Goal: Task Accomplishment & Management: Complete application form

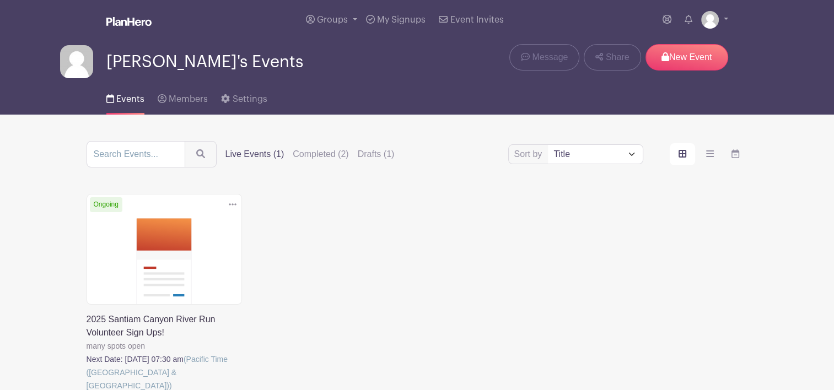
click at [87, 390] on link at bounding box center [87, 392] width 0 height 0
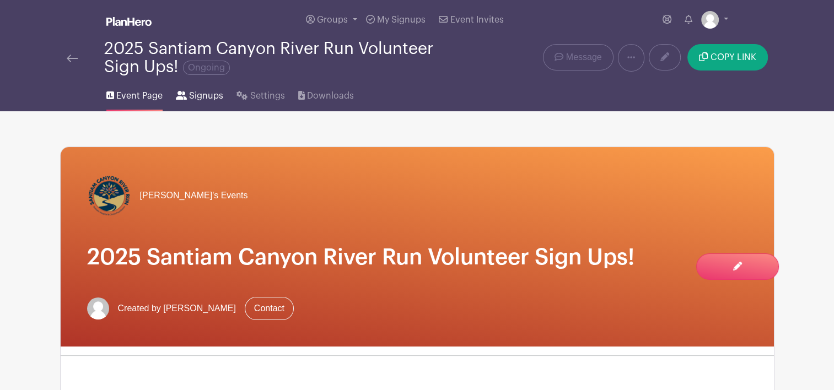
click at [194, 96] on span "Signups" at bounding box center [206, 95] width 34 height 13
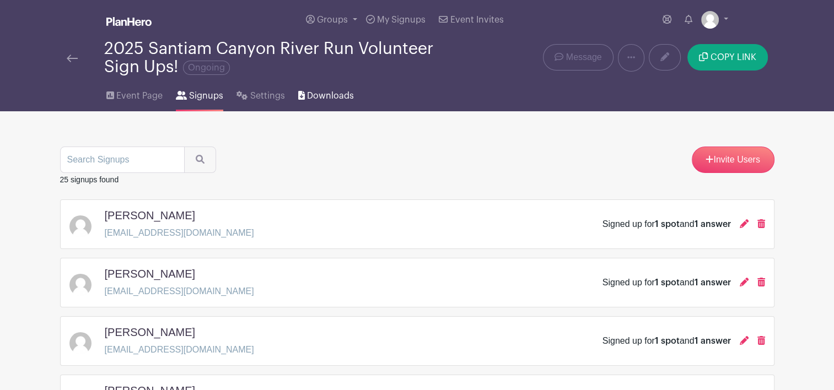
click at [322, 94] on span "Downloads" at bounding box center [330, 95] width 47 height 13
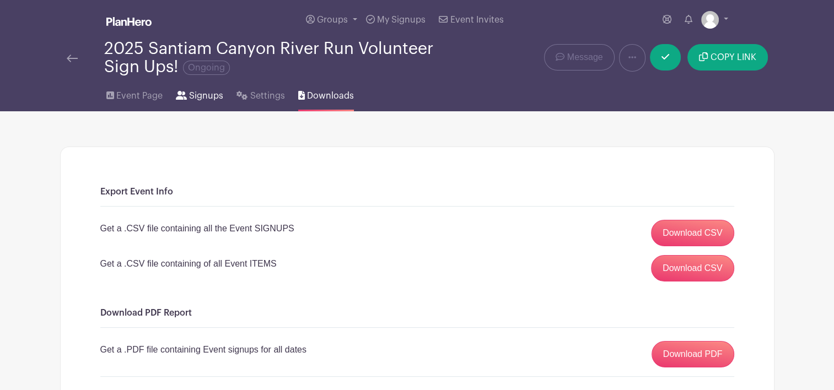
click at [202, 93] on span "Signups" at bounding box center [206, 95] width 34 height 13
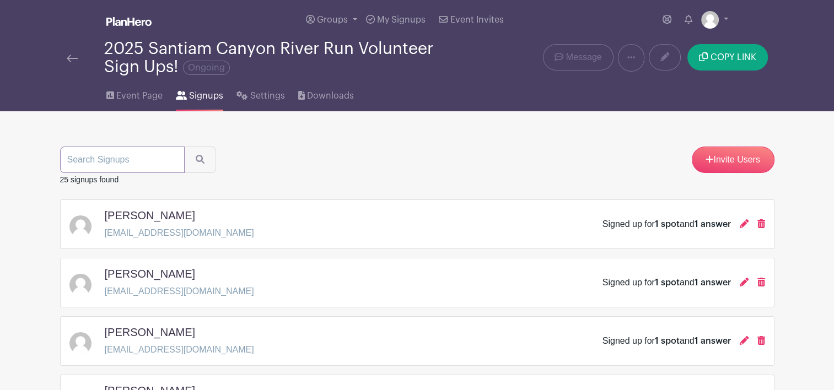
click at [112, 166] on input "search" at bounding box center [122, 160] width 125 height 26
type input "bre"
click at [184, 147] on button "submit" at bounding box center [200, 160] width 32 height 26
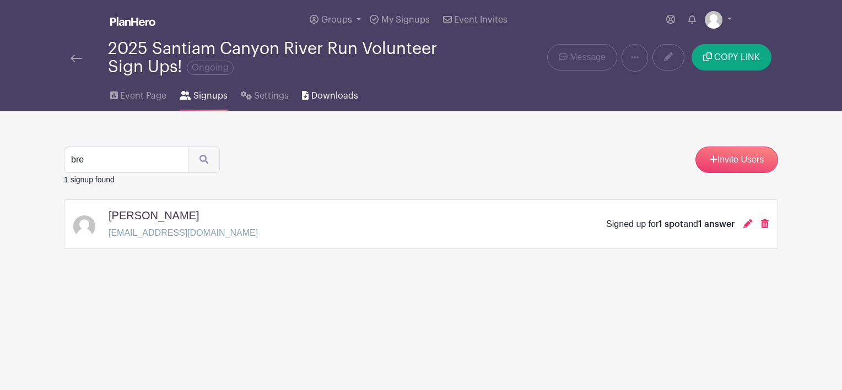
click at [318, 93] on span "Downloads" at bounding box center [334, 95] width 47 height 13
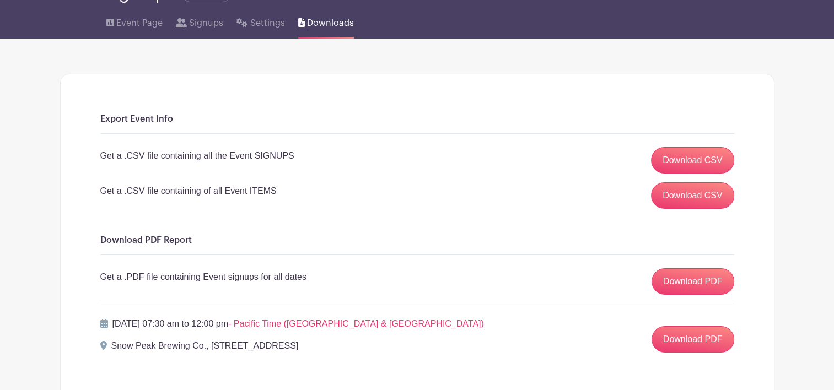
scroll to position [95, 0]
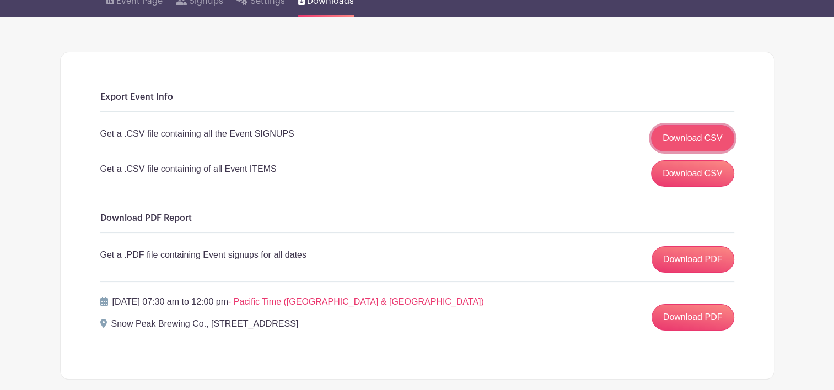
click at [691, 134] on link "Download CSV" at bounding box center [692, 138] width 83 height 26
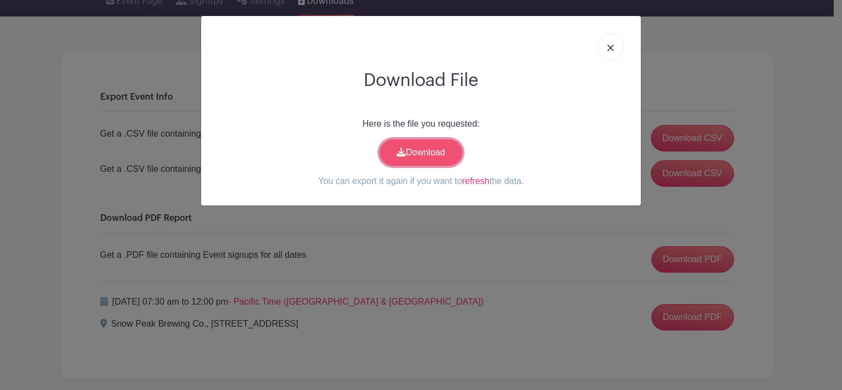
click at [443, 145] on link "Download" at bounding box center [421, 152] width 83 height 26
click at [613, 49] on img at bounding box center [610, 48] width 7 height 7
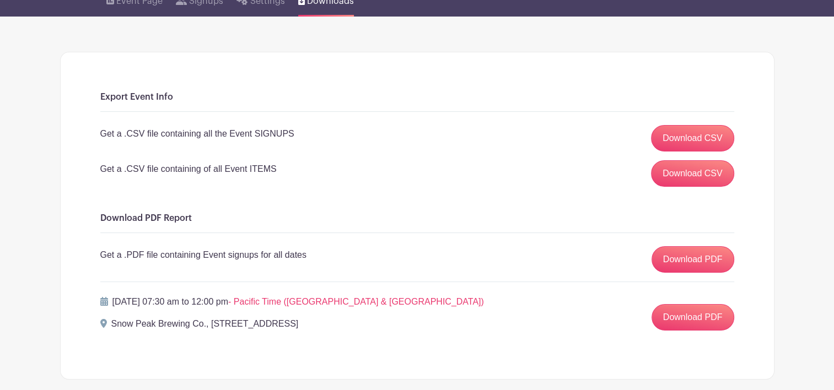
scroll to position [0, 0]
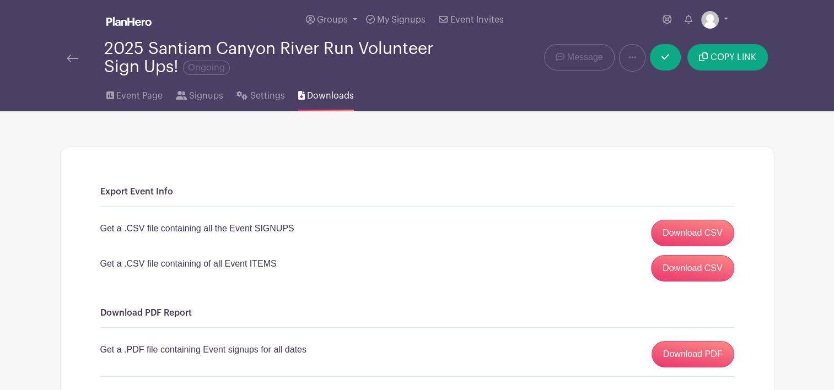
click at [68, 57] on img at bounding box center [72, 59] width 11 height 8
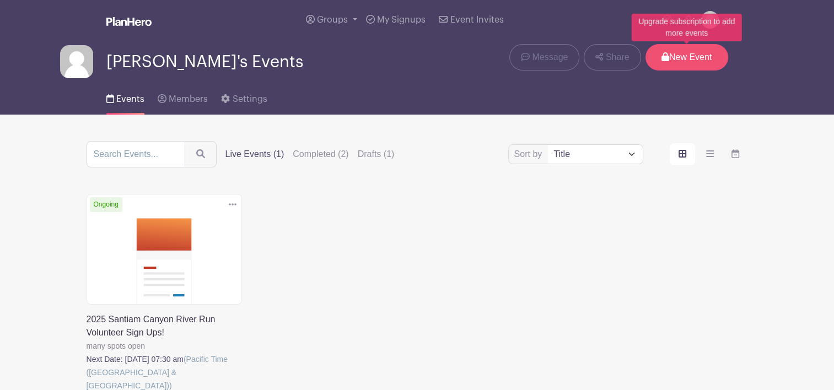
click at [686, 55] on p "New Event" at bounding box center [686, 57] width 83 height 26
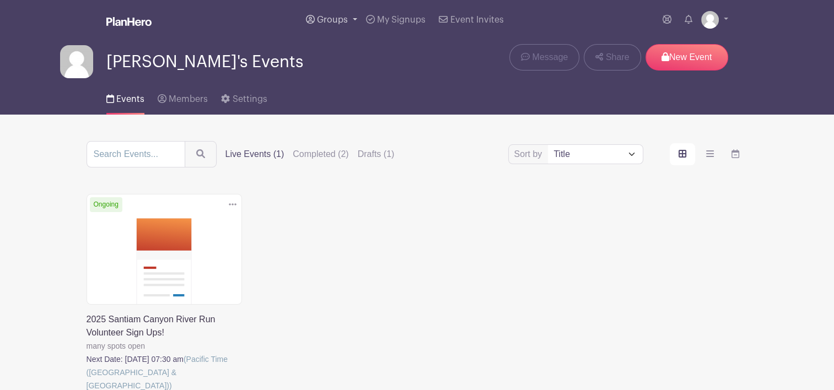
click at [327, 22] on span "Groups" at bounding box center [332, 19] width 31 height 9
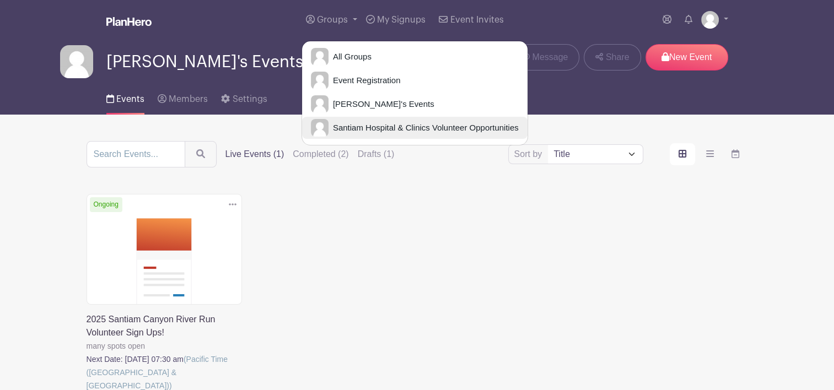
click at [357, 122] on span "Santiam Hospital & Clinics Volunteer Opportunities" at bounding box center [423, 128] width 190 height 13
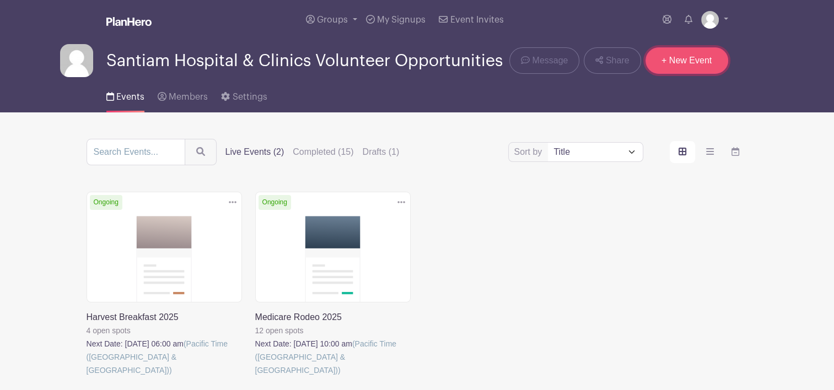
click at [679, 64] on link "+ New Event" at bounding box center [686, 60] width 83 height 26
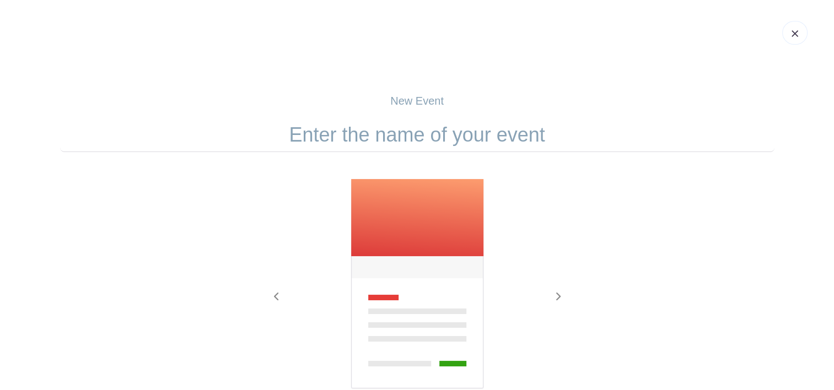
click at [419, 142] on input "text" at bounding box center [417, 135] width 714 height 34
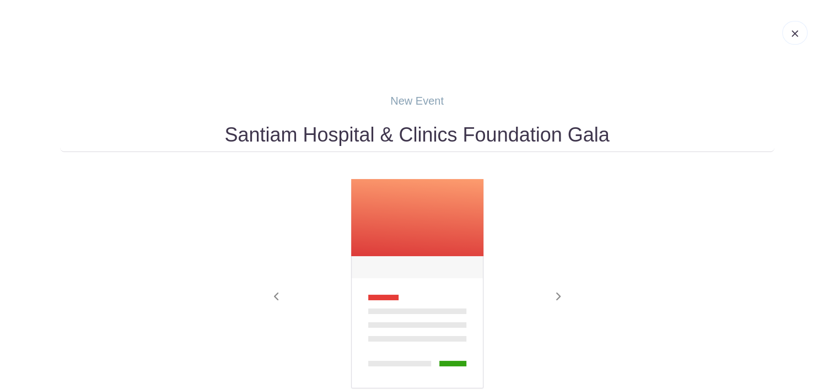
type input "Santiam Hospital & Clinics Foundation Gala"
click at [565, 227] on div at bounding box center [417, 285] width 309 height 212
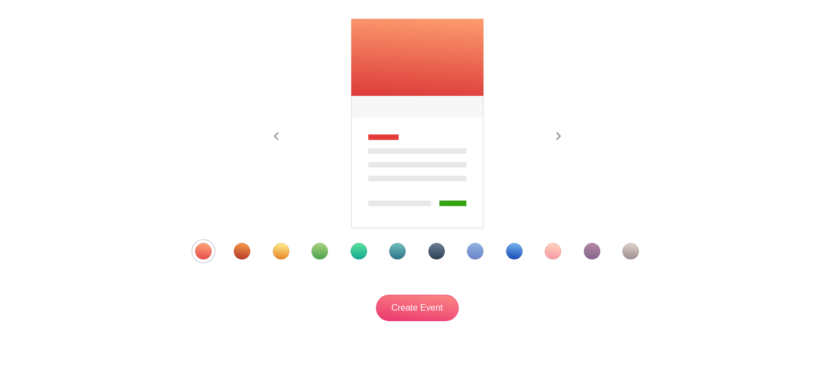
scroll to position [161, 0]
click at [634, 252] on div "Template 12" at bounding box center [630, 250] width 17 height 17
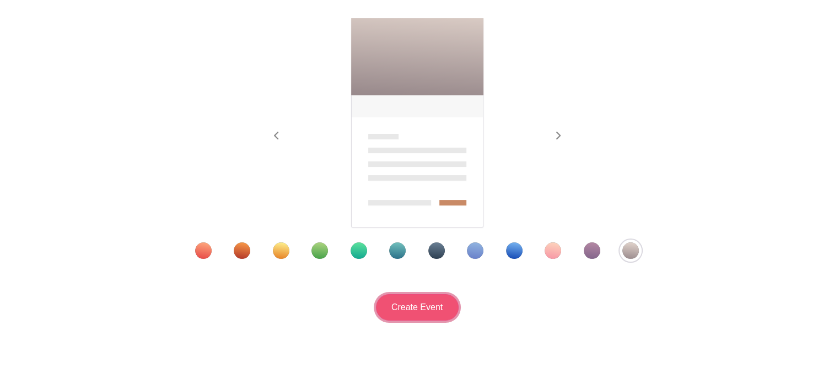
click at [409, 310] on input "Create Event" at bounding box center [417, 307] width 83 height 26
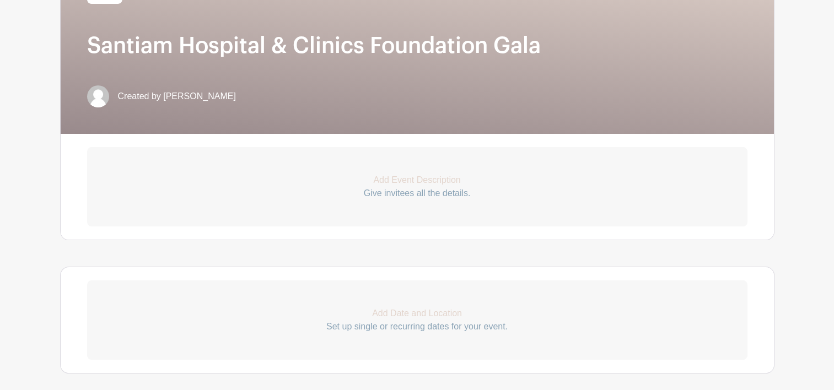
scroll to position [229, 0]
click at [406, 327] on p "Set up single or recurring dates for your event." at bounding box center [417, 326] width 660 height 13
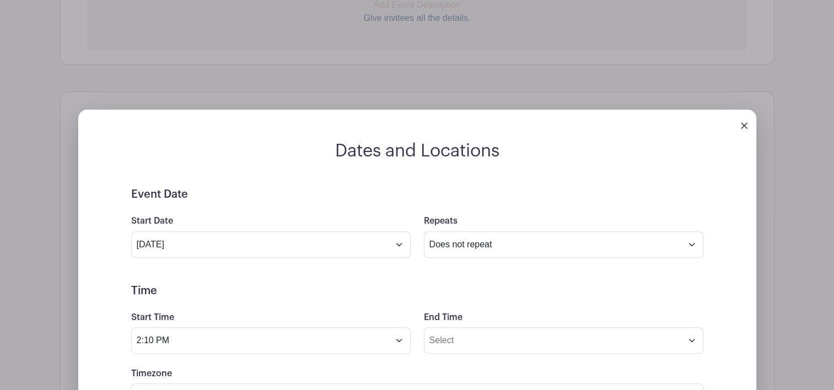
scroll to position [405, 0]
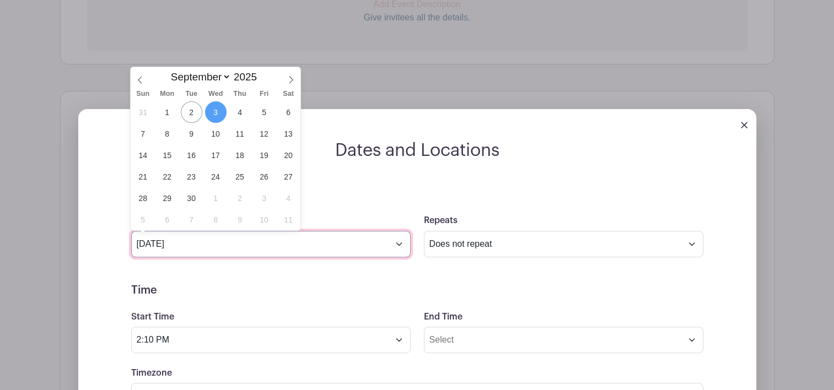
click at [402, 245] on input "[DATE]" at bounding box center [270, 244] width 279 height 26
click at [291, 83] on icon at bounding box center [291, 80] width 8 height 8
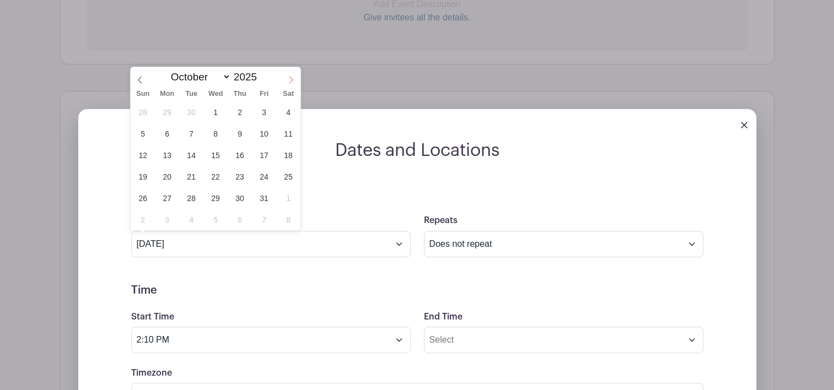
click at [291, 83] on icon at bounding box center [291, 80] width 8 height 8
select select "10"
click at [265, 112] on span "31" at bounding box center [263, 111] width 21 height 21
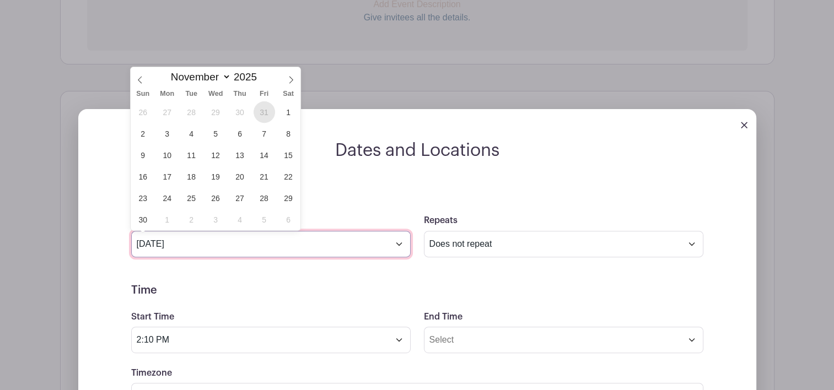
type input "[DATE]"
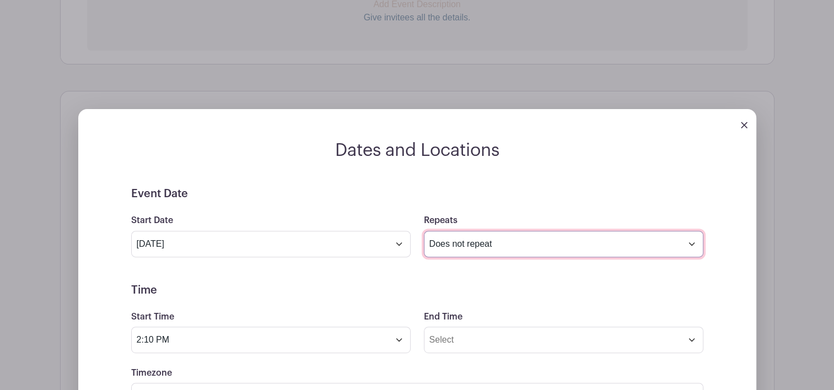
click at [455, 244] on select "Does not repeat Daily Weekly Monthly on day 31 Monthly on the fifth [DATE] Othe…" at bounding box center [563, 244] width 279 height 26
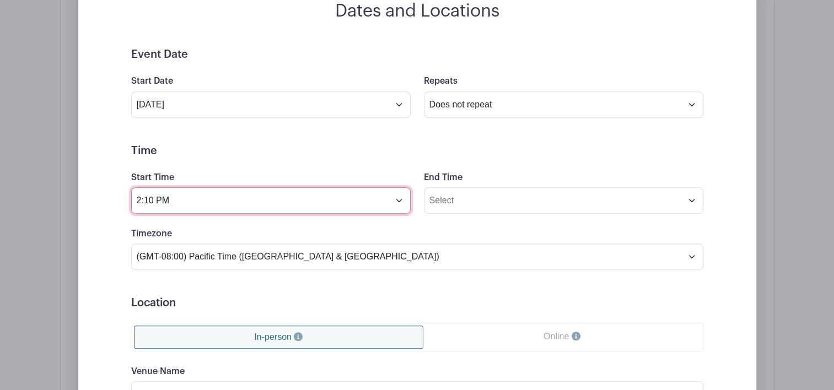
click at [401, 205] on input "2:10 PM" at bounding box center [270, 200] width 279 height 26
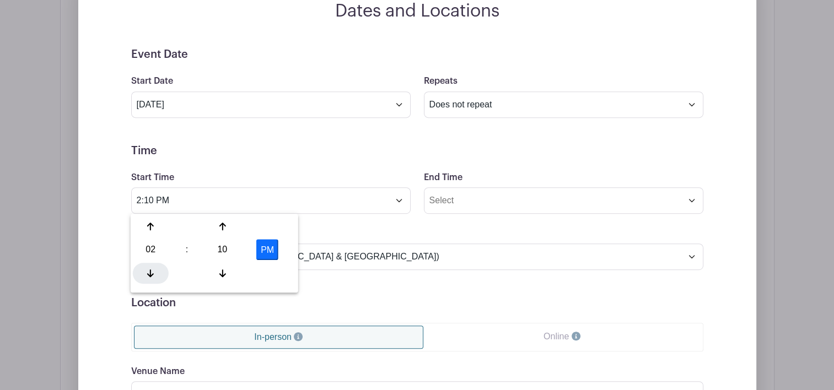
click at [145, 265] on div at bounding box center [151, 273] width 36 height 21
click at [221, 225] on icon at bounding box center [222, 226] width 7 height 9
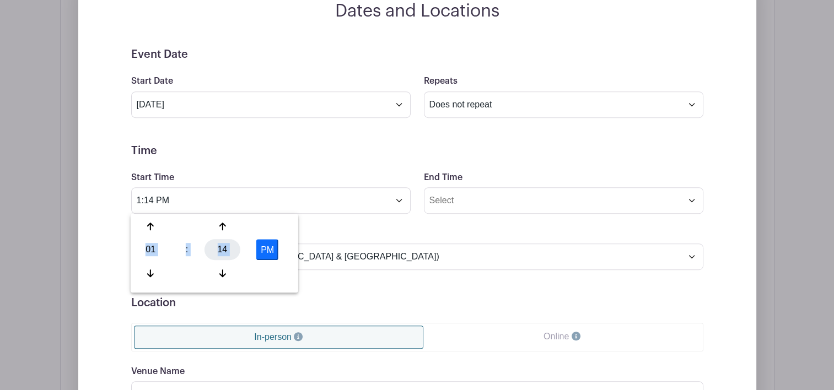
drag, startPoint x: 221, startPoint y: 225, endPoint x: 224, endPoint y: 246, distance: 21.1
click at [224, 246] on div "01 : 14 PM" at bounding box center [214, 251] width 163 height 70
click at [224, 246] on div "14" at bounding box center [222, 249] width 36 height 21
click at [147, 231] on div "00" at bounding box center [151, 226] width 37 height 21
type input "1:00 PM"
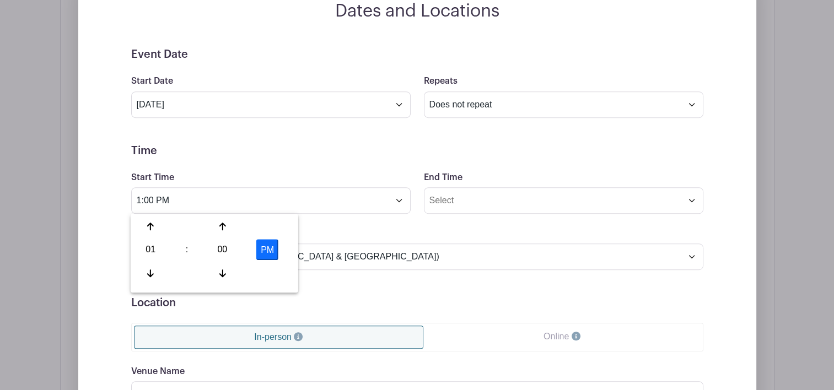
click at [359, 241] on div "Timezone (GMT-12:00) International Date Line West (GMT-11:00) [US_STATE] (GMT-1…" at bounding box center [417, 248] width 585 height 43
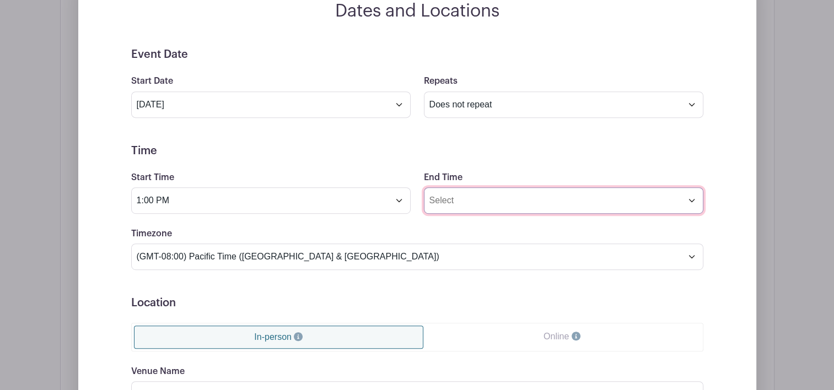
click at [479, 197] on input "End Time" at bounding box center [563, 200] width 279 height 26
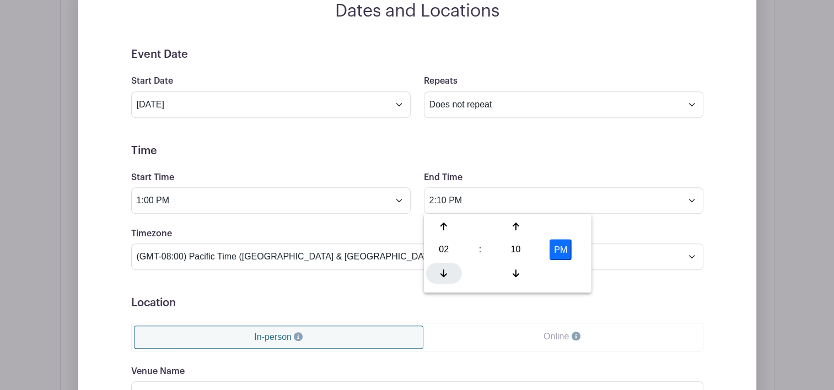
click at [445, 269] on icon at bounding box center [443, 273] width 7 height 9
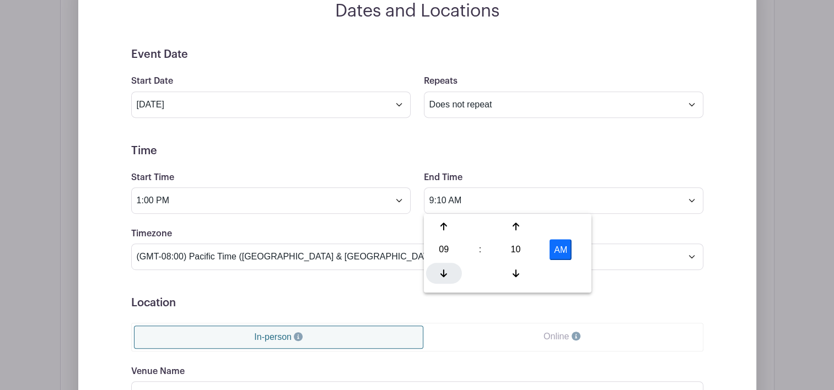
click at [445, 269] on icon at bounding box center [443, 273] width 7 height 9
click at [512, 229] on icon at bounding box center [515, 226] width 7 height 9
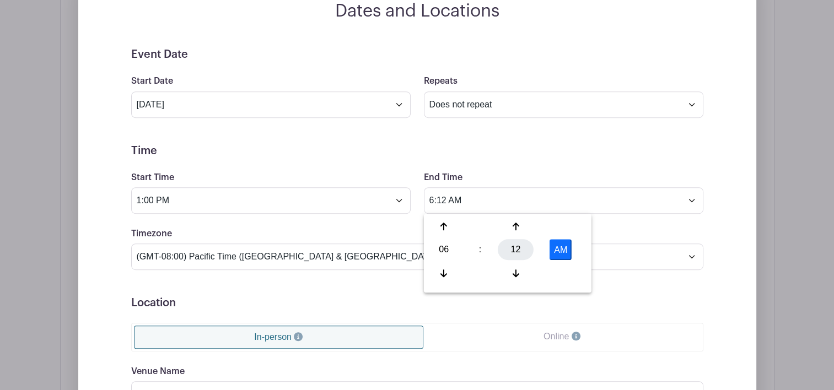
click at [515, 241] on div "12" at bounding box center [516, 249] width 36 height 21
click at [448, 228] on div "00" at bounding box center [444, 226] width 37 height 21
click at [562, 249] on button "AM" at bounding box center [560, 249] width 22 height 21
type input "6:00 PM"
click at [518, 164] on form "Event Date Start Date [DATE] Repeats Does not repeat Daily Weekly Monthly on da…" at bounding box center [417, 296] width 572 height 496
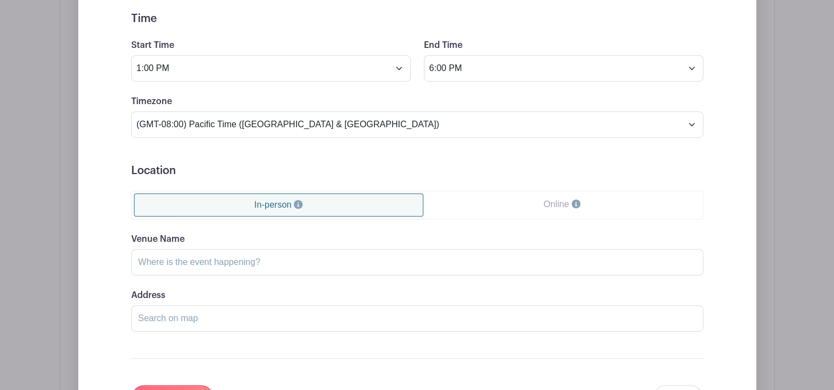
scroll to position [739, 0]
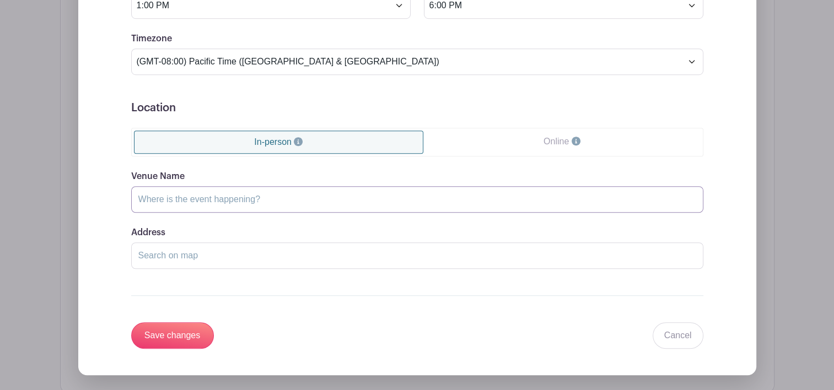
click at [258, 199] on input "Venue Name" at bounding box center [417, 199] width 572 height 26
type input "[GEOGRAPHIC_DATA]"
click at [198, 258] on input "Address" at bounding box center [417, 255] width 572 height 26
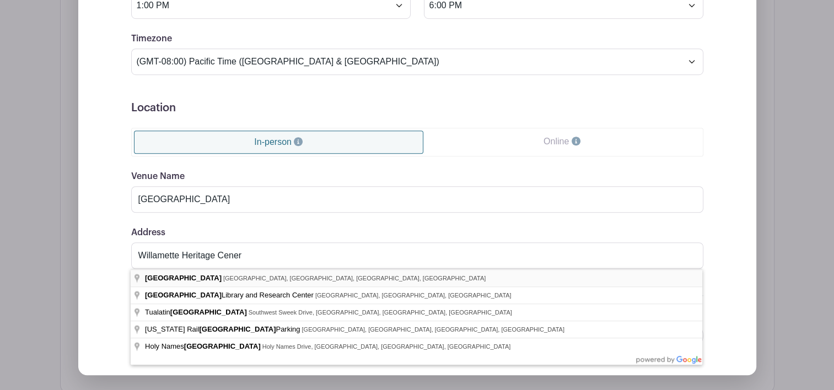
type input "[GEOGRAPHIC_DATA], [GEOGRAPHIC_DATA], [GEOGRAPHIC_DATA], [GEOGRAPHIC_DATA], [GE…"
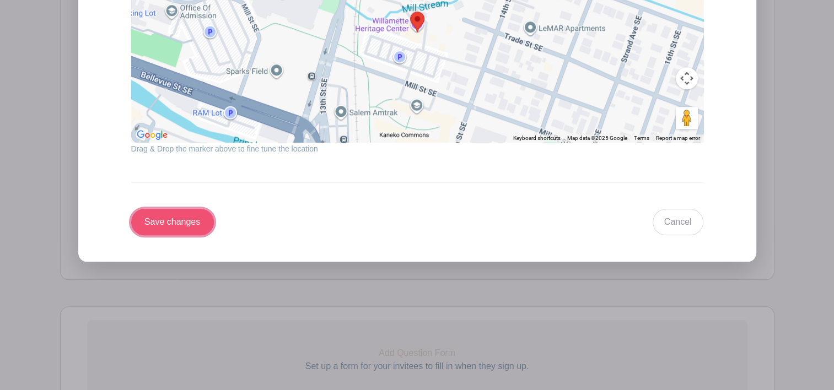
click at [187, 218] on input "Save changes" at bounding box center [172, 222] width 83 height 26
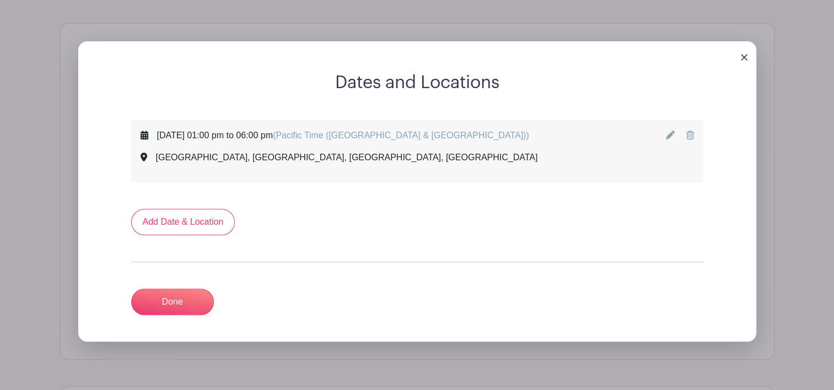
scroll to position [472, 0]
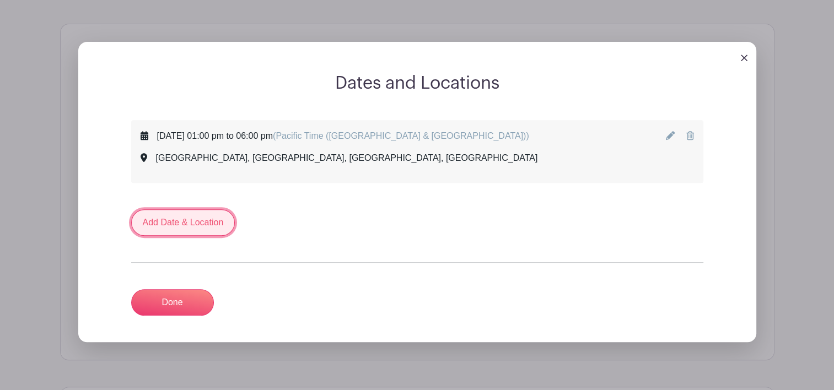
click at [179, 226] on link "Add Date & Location" at bounding box center [183, 222] width 104 height 26
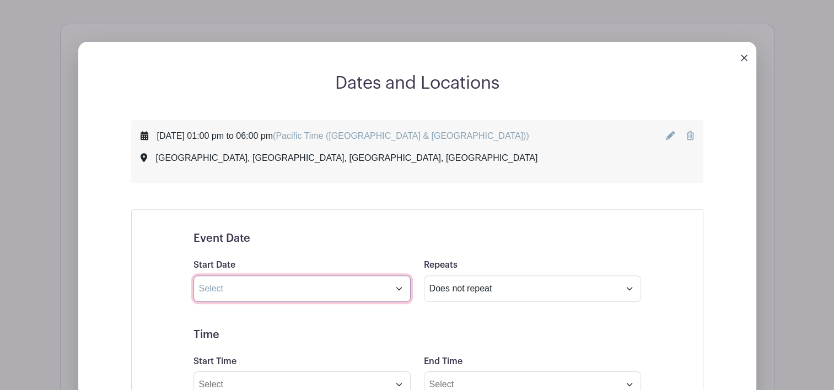
click at [397, 287] on input "text" at bounding box center [301, 288] width 217 height 26
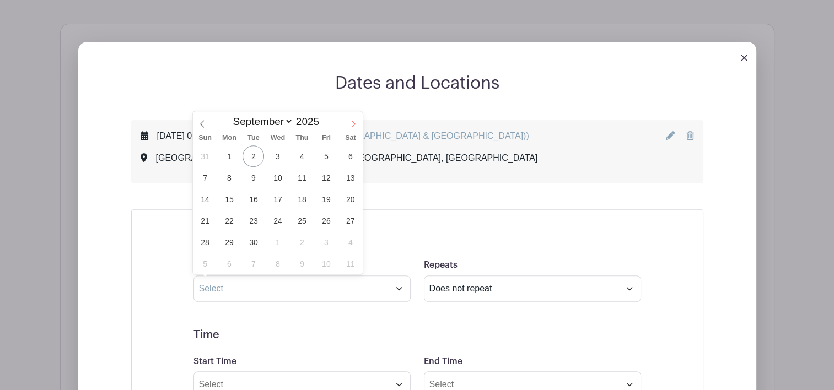
click at [349, 127] on icon at bounding box center [353, 124] width 8 height 8
click at [354, 126] on icon at bounding box center [353, 124] width 8 height 8
select select "10"
click at [353, 154] on span "1" at bounding box center [349, 155] width 21 height 21
type input "[DATE]"
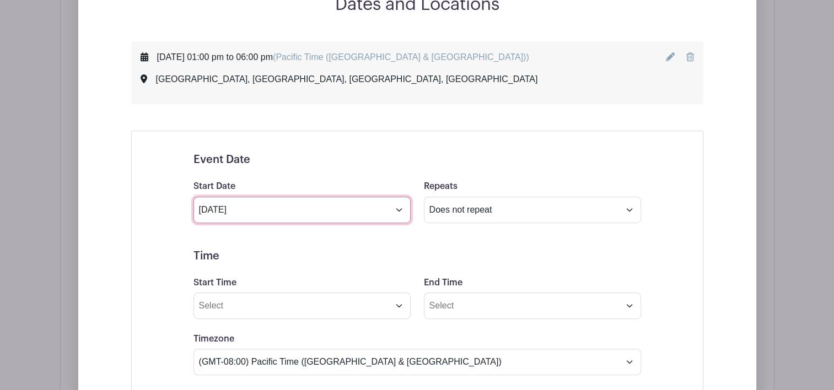
scroll to position [597, 0]
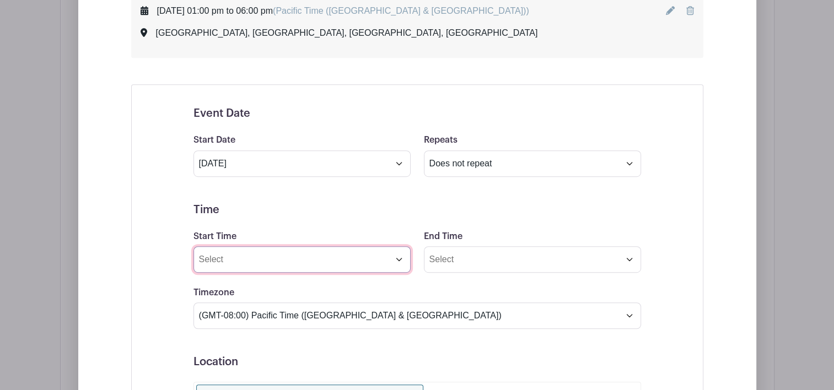
click at [399, 264] on input "Start Time" at bounding box center [301, 259] width 217 height 26
type input "2:12 PM"
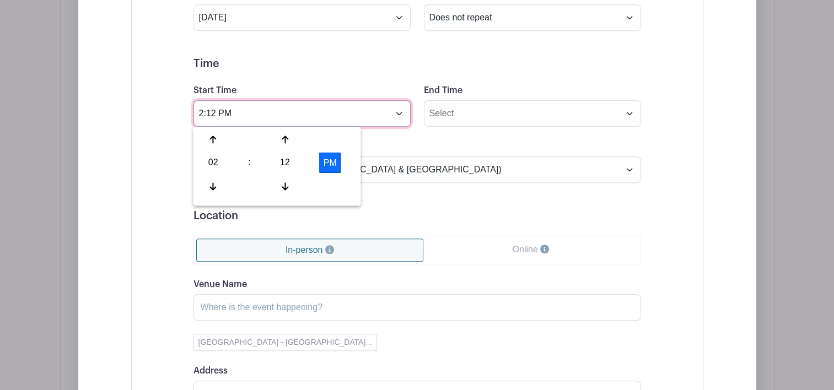
scroll to position [745, 0]
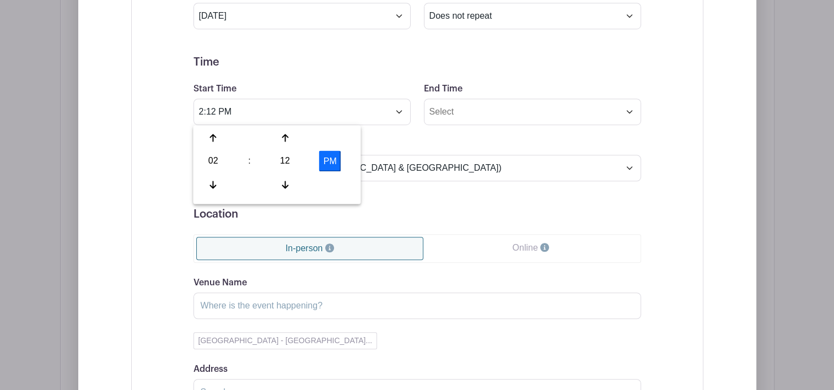
click at [432, 205] on form "Event Date Start Date [DATE] Repeats Does not repeat Daily Weekly Monthly on da…" at bounding box center [416, 222] width 447 height 526
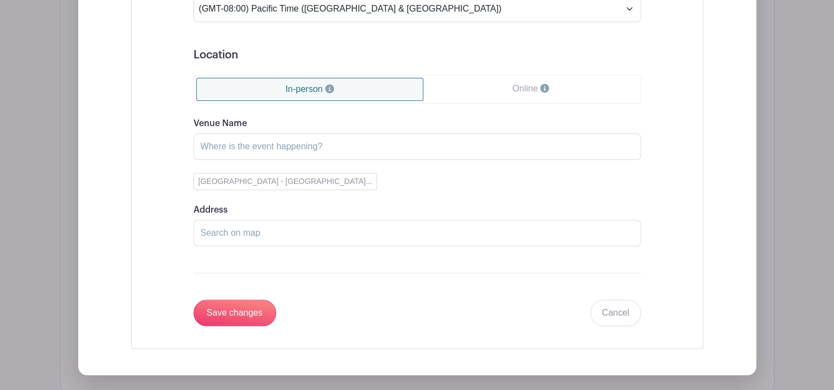
scroll to position [905, 0]
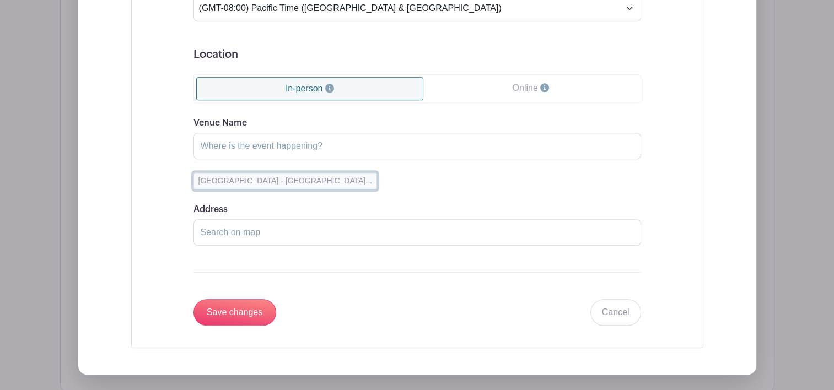
click at [265, 179] on button "[GEOGRAPHIC_DATA] - [GEOGRAPHIC_DATA]..." at bounding box center [285, 180] width 184 height 17
type input "[GEOGRAPHIC_DATA]"
type input "[GEOGRAPHIC_DATA], [GEOGRAPHIC_DATA], [GEOGRAPHIC_DATA], [GEOGRAPHIC_DATA], [GE…"
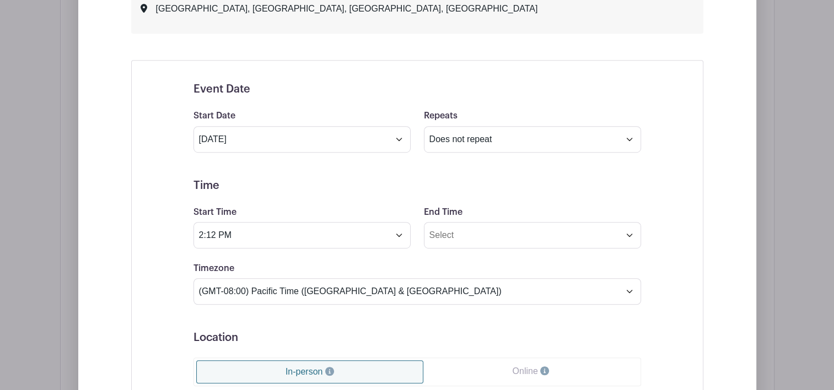
scroll to position [620, 0]
click at [392, 235] on input "2:12 PM" at bounding box center [301, 236] width 217 height 26
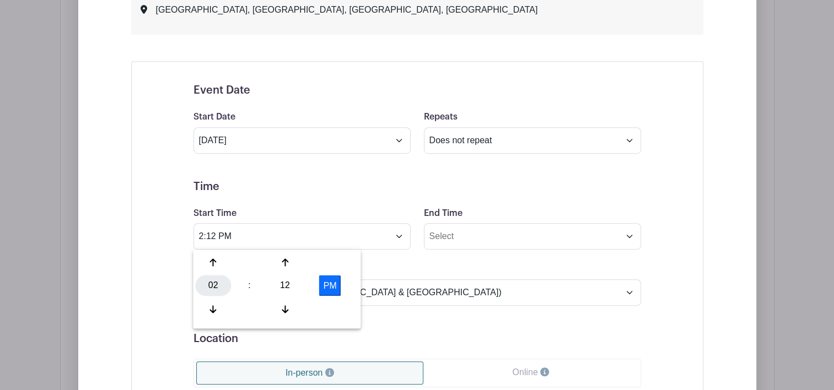
click at [215, 279] on div "02" at bounding box center [213, 285] width 36 height 21
click at [221, 283] on div "04" at bounding box center [213, 285] width 37 height 21
click at [288, 282] on div "12" at bounding box center [285, 285] width 36 height 21
click at [217, 263] on div "00" at bounding box center [213, 262] width 37 height 21
type input "4:00 PM"
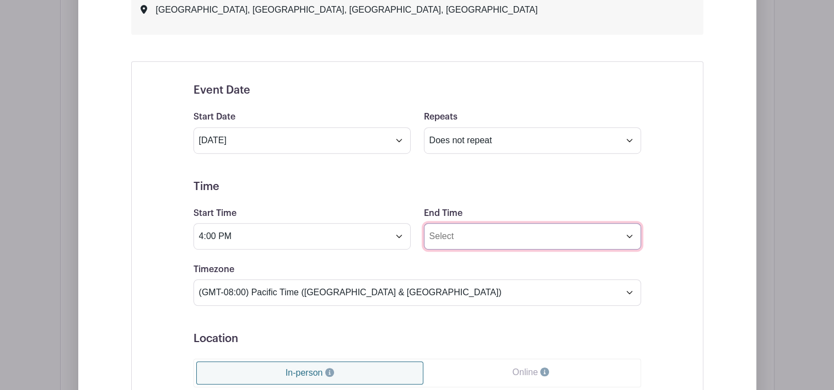
click at [629, 234] on input "End Time" at bounding box center [532, 236] width 217 height 26
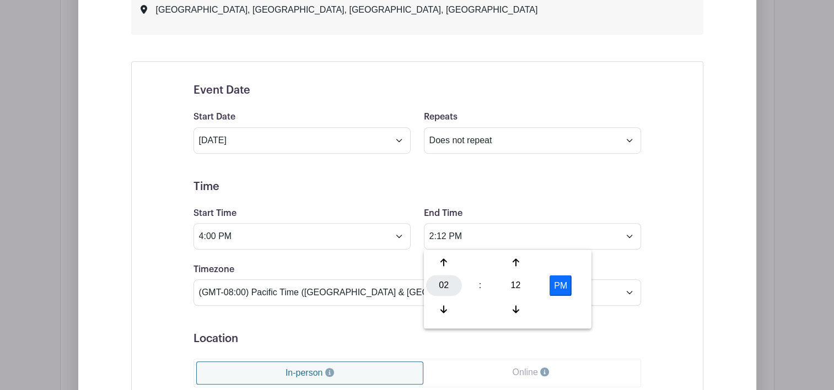
click at [439, 284] on div "02" at bounding box center [444, 285] width 36 height 21
click at [568, 312] on div "11" at bounding box center [566, 309] width 37 height 21
click at [515, 287] on div "12" at bounding box center [516, 285] width 36 height 21
click at [446, 267] on div "00" at bounding box center [444, 262] width 37 height 21
click at [446, 311] on icon at bounding box center [443, 309] width 7 height 9
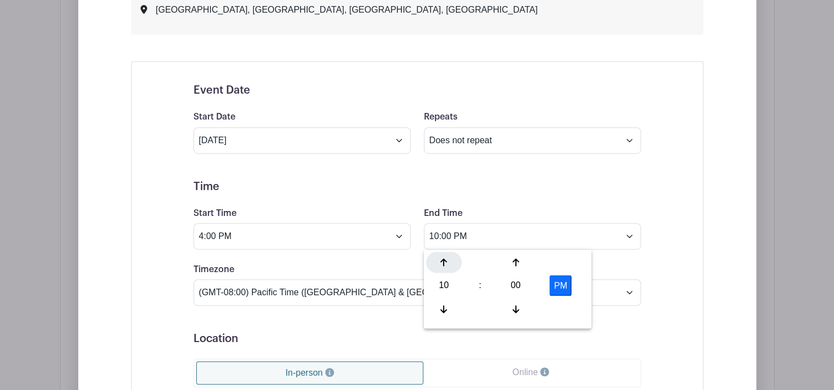
click at [441, 269] on div at bounding box center [444, 262] width 36 height 21
type input "12:00 AM"
click at [577, 187] on h5 "Time" at bounding box center [416, 186] width 447 height 13
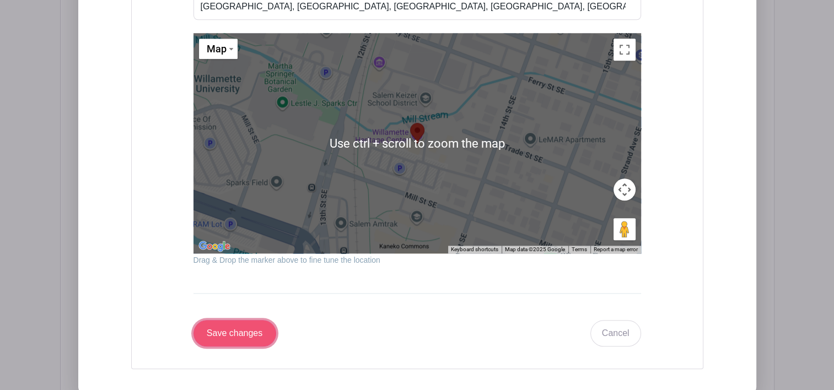
click at [240, 329] on input "Save changes" at bounding box center [234, 333] width 83 height 26
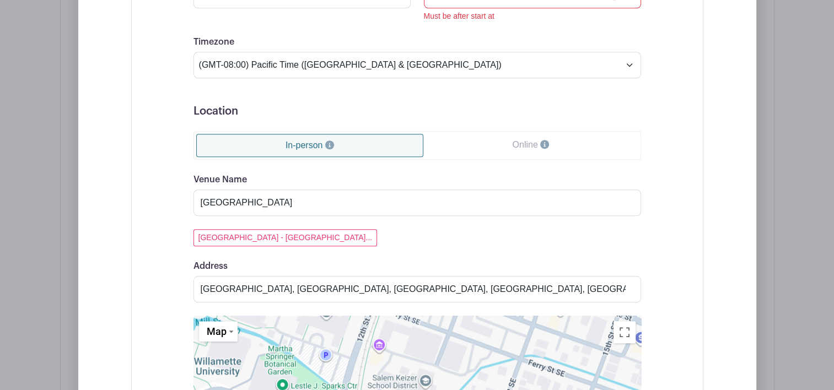
scroll to position [932, 0]
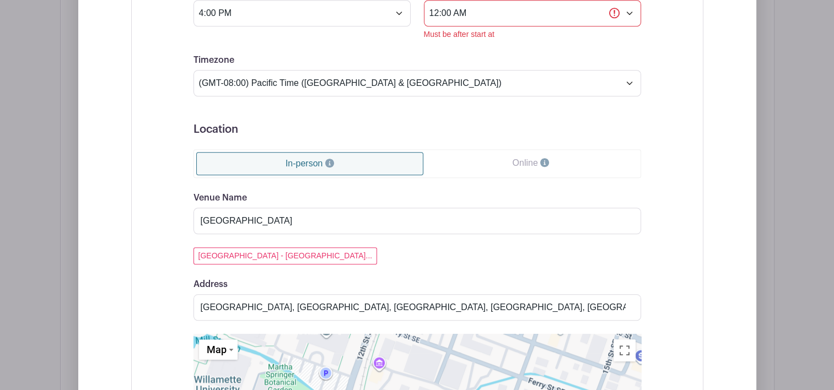
click at [540, 40] on form "Event Date Start Date [DATE] Repeats Does not repeat Daily Weekly Monthly on da…" at bounding box center [416, 254] width 447 height 787
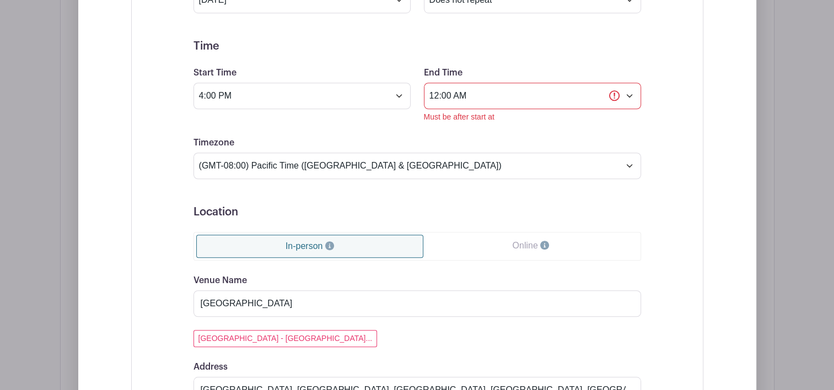
scroll to position [836, 0]
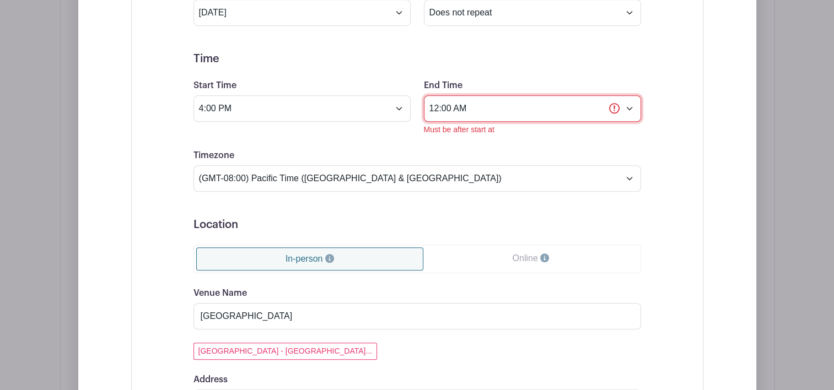
click at [471, 108] on input "12:00 AM" at bounding box center [532, 108] width 217 height 26
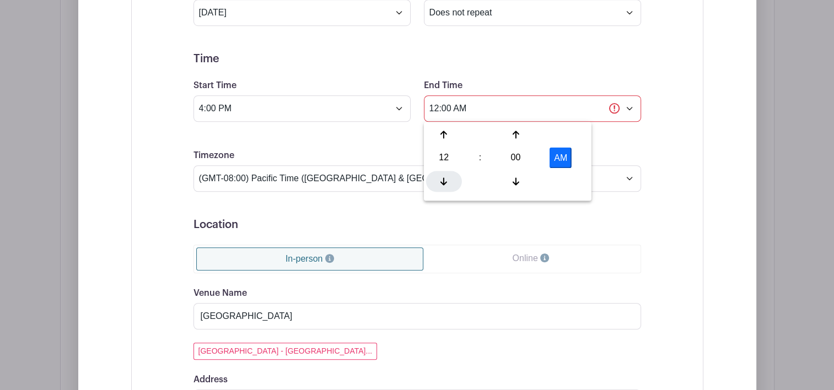
click at [445, 181] on icon at bounding box center [443, 181] width 7 height 9
click at [514, 156] on div "00" at bounding box center [516, 157] width 36 height 21
click at [560, 180] on div "55" at bounding box center [566, 181] width 37 height 21
type input "11:55 PM"
click at [651, 227] on div "Event Date Start Date [DATE] Repeats Does not repeat Daily Weekly Monthly on da…" at bounding box center [417, 349] width 500 height 813
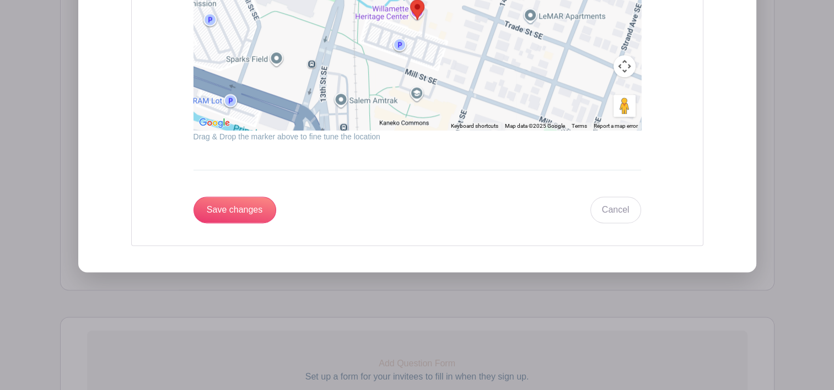
scroll to position [1365, 0]
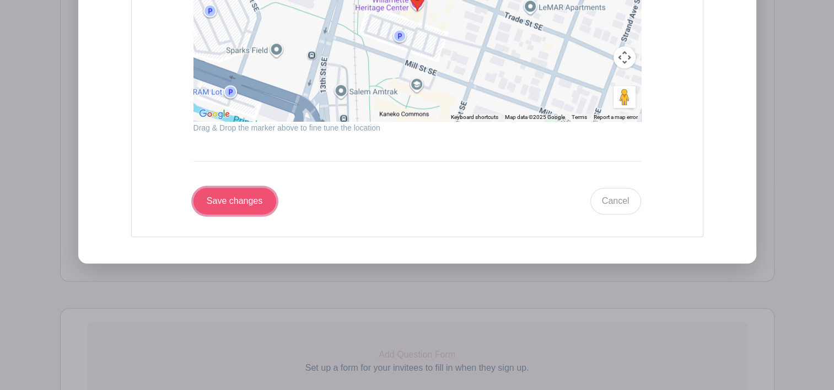
click at [230, 200] on input "Save changes" at bounding box center [234, 201] width 83 height 26
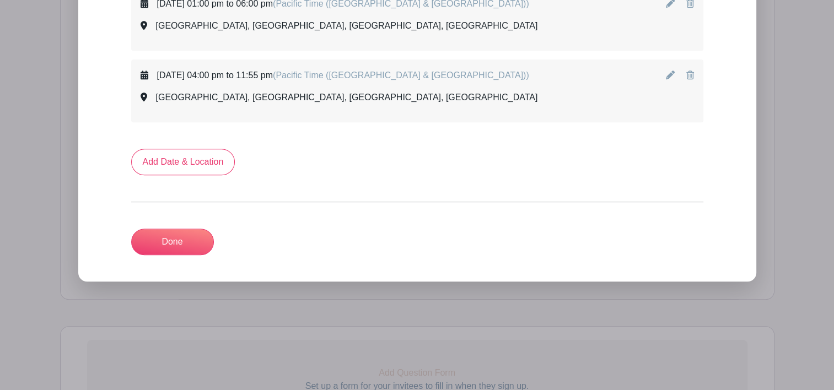
scroll to position [613, 0]
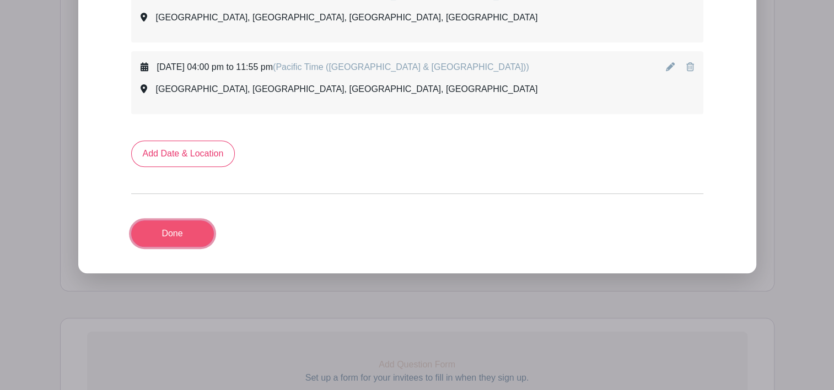
click at [174, 232] on link "Done" at bounding box center [172, 233] width 83 height 26
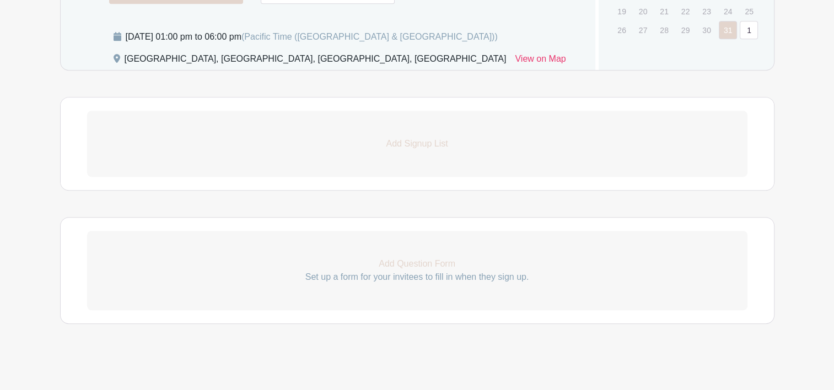
scroll to position [629, 0]
click at [412, 274] on p "Set up a form for your invitees to fill in when they sign up." at bounding box center [417, 274] width 660 height 13
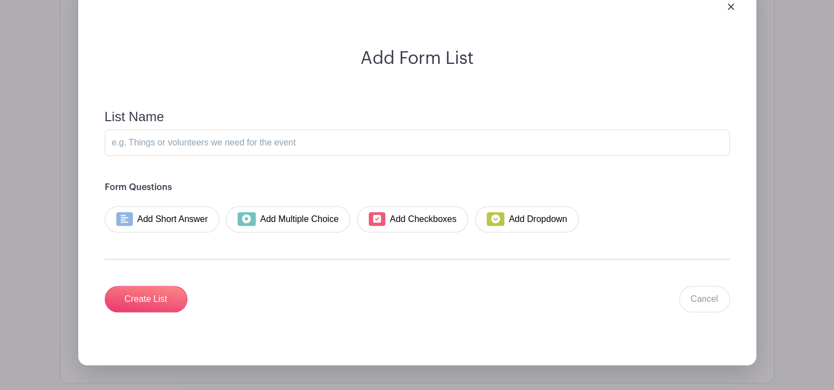
scroll to position [895, 0]
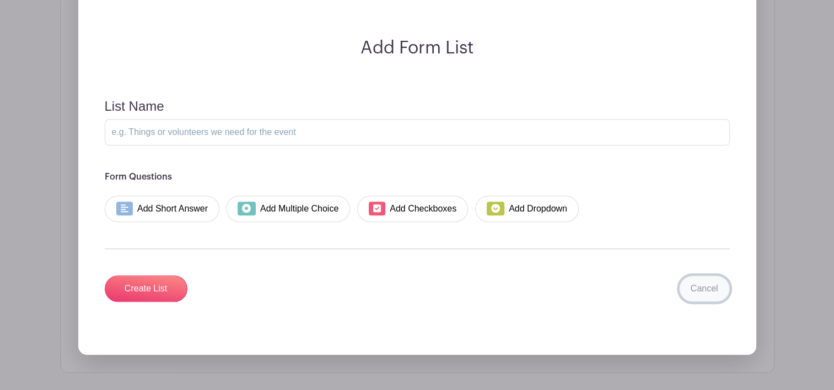
click at [708, 283] on link "Cancel" at bounding box center [704, 288] width 51 height 26
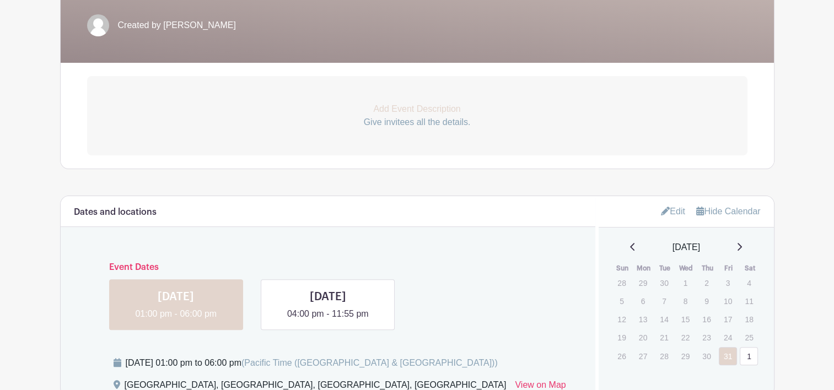
scroll to position [300, 0]
